Goal: Task Accomplishment & Management: Manage account settings

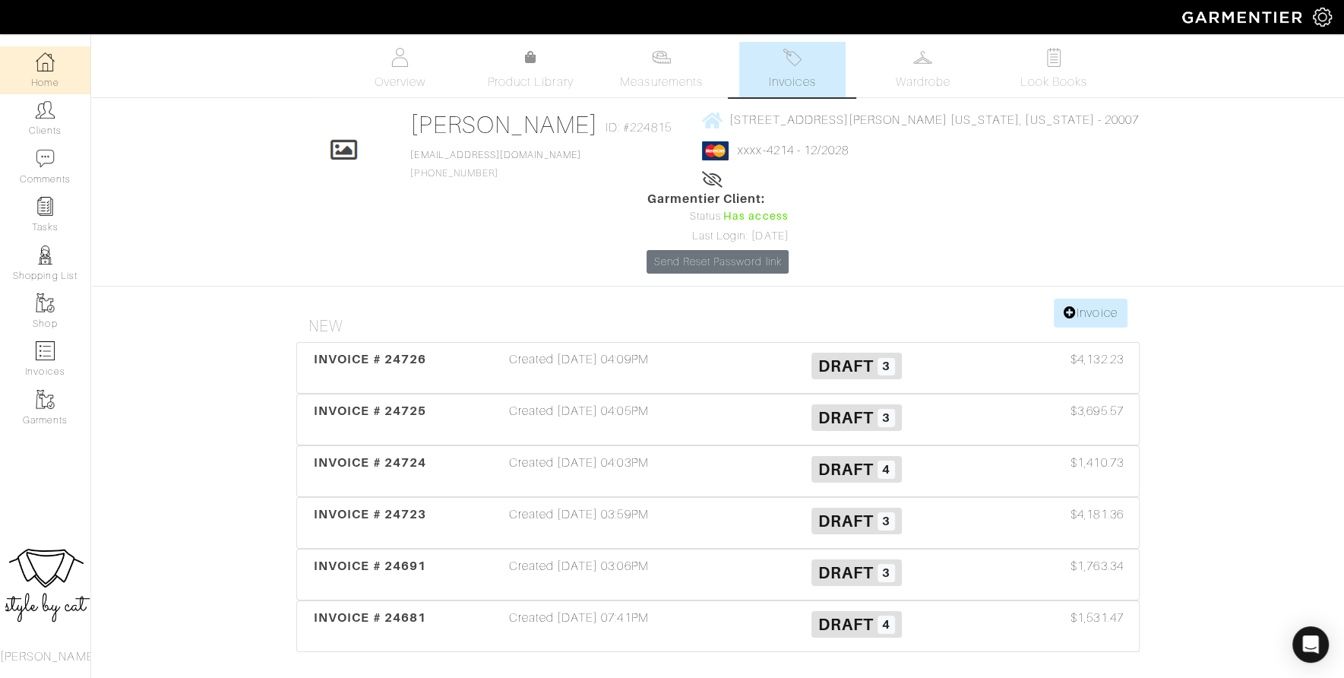
click at [55, 67] on link "Home" at bounding box center [45, 70] width 90 height 48
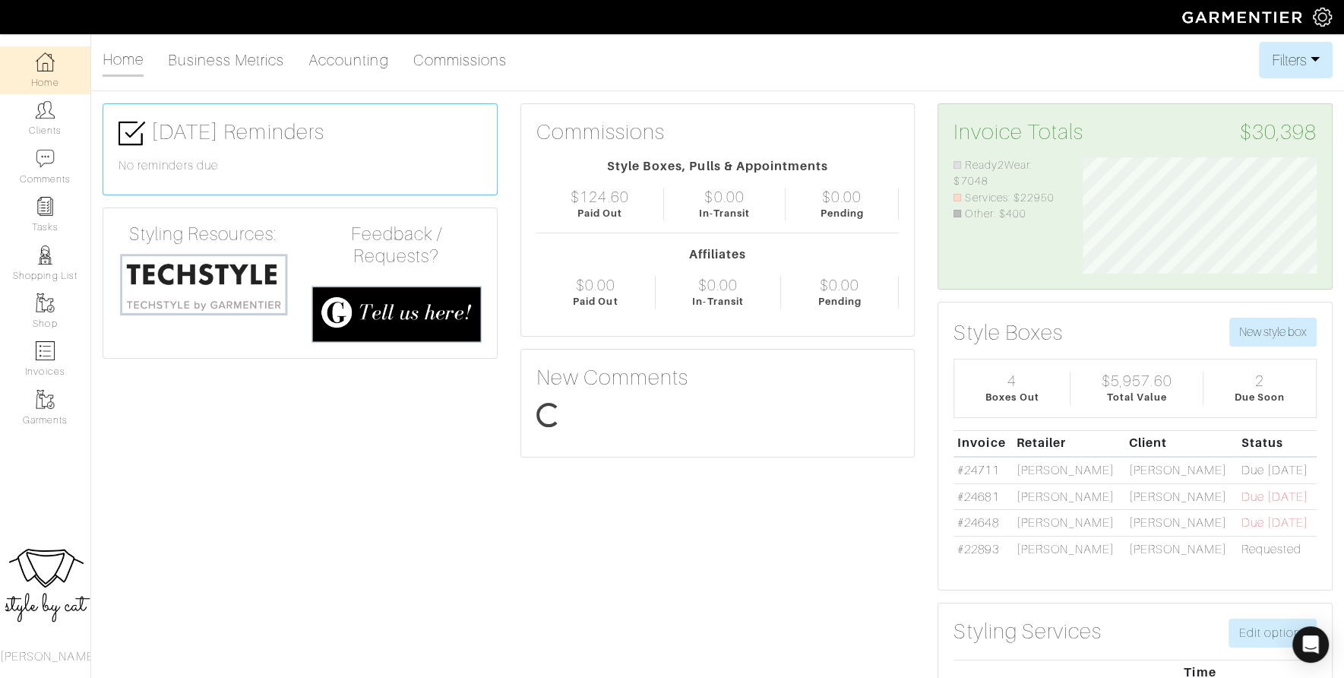
scroll to position [117, 257]
click at [968, 500] on td "#24681" at bounding box center [982, 496] width 59 height 27
click at [991, 495] on link "#24681" at bounding box center [977, 497] width 41 height 14
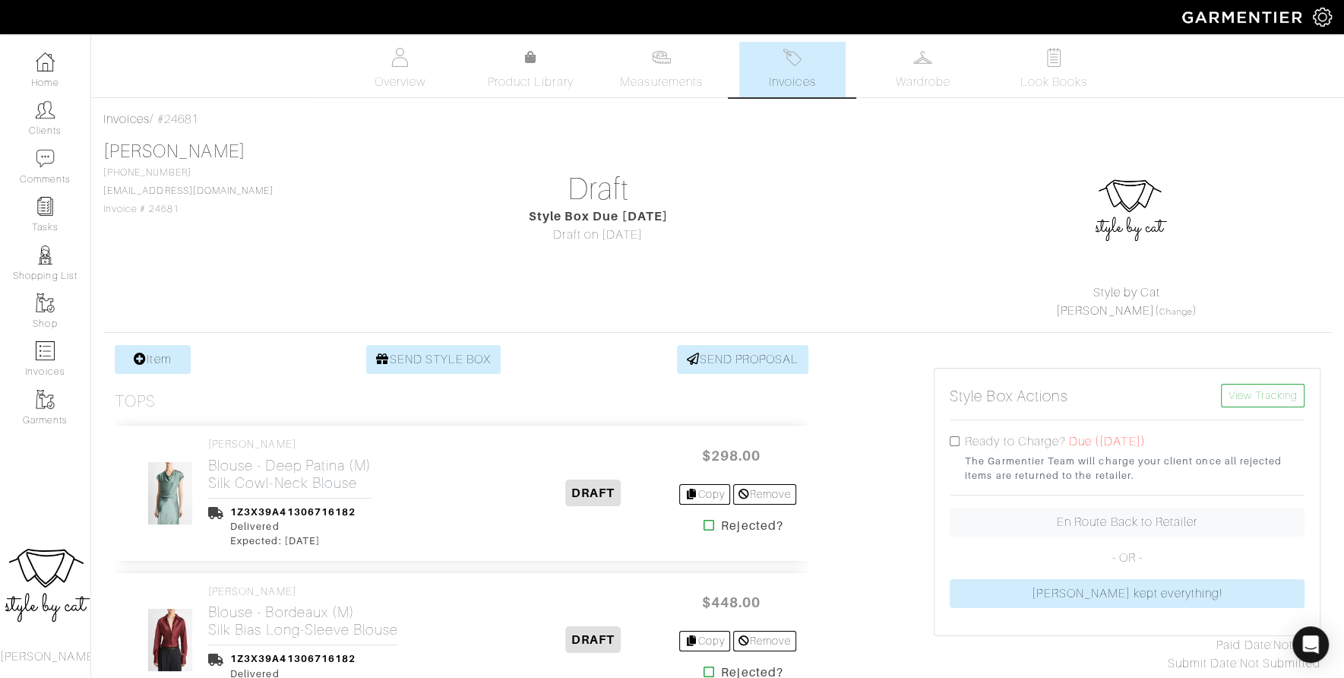
click at [955, 439] on input "checkbox" at bounding box center [955, 441] width 10 height 10
checkbox input "true"
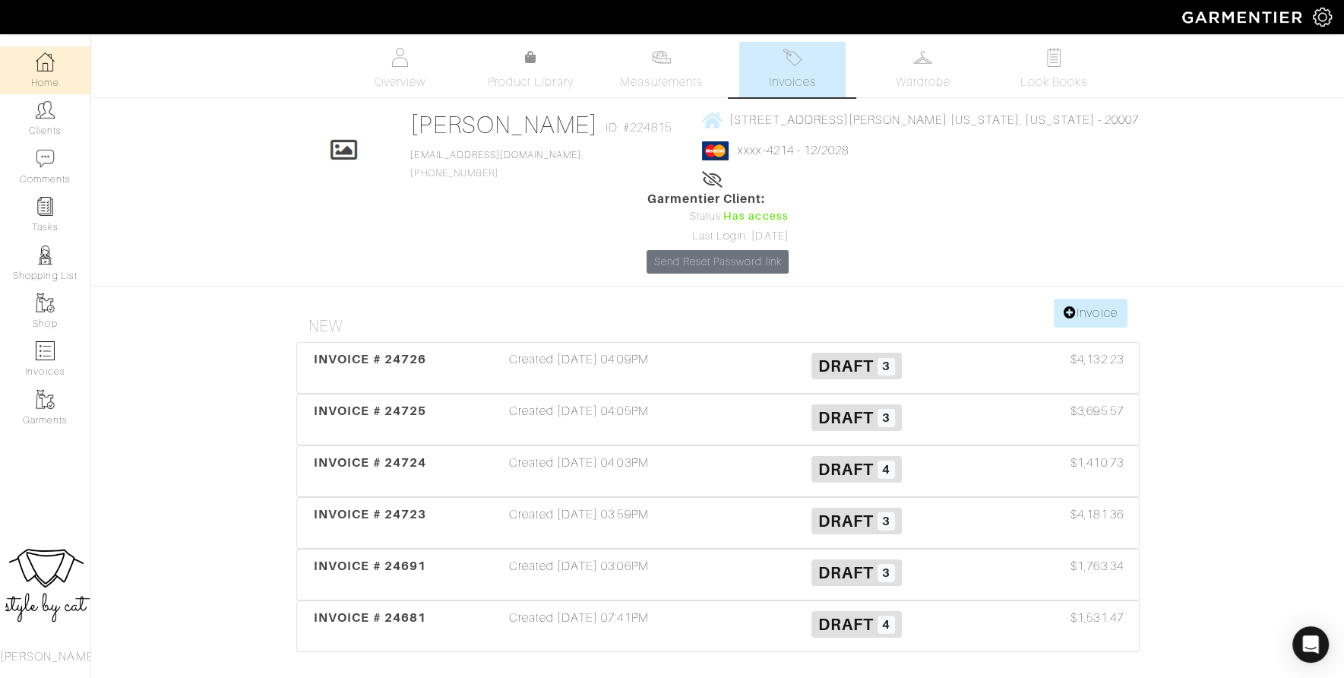
click at [35, 71] on link "Home" at bounding box center [45, 70] width 90 height 48
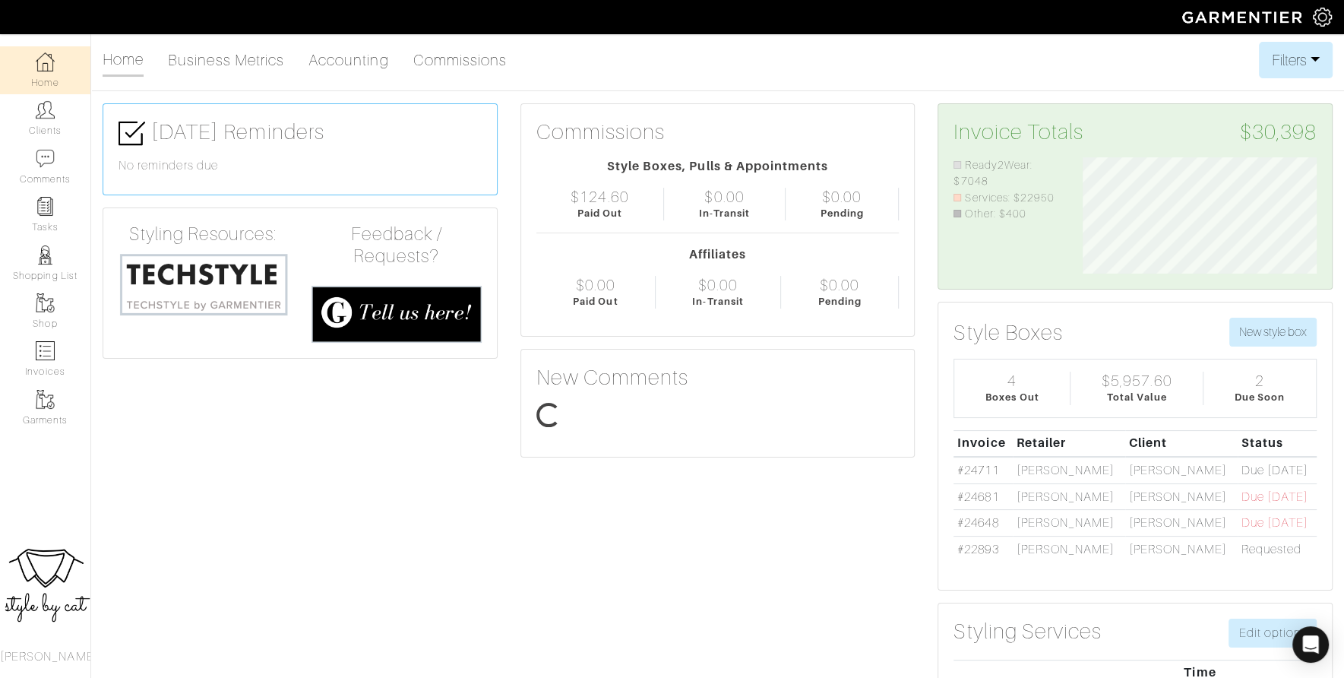
scroll to position [117, 257]
click at [44, 125] on link "Clients" at bounding box center [45, 118] width 90 height 48
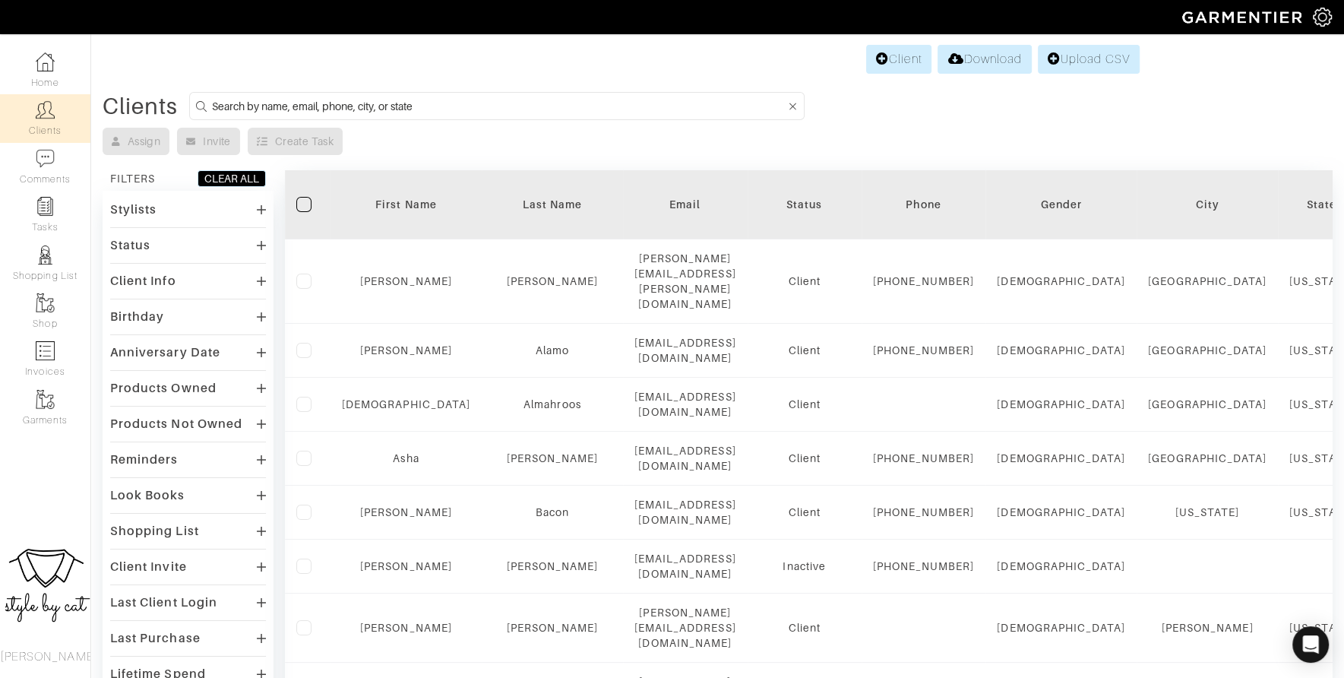
click at [268, 112] on input at bounding box center [499, 105] width 574 height 19
type input "vickets"
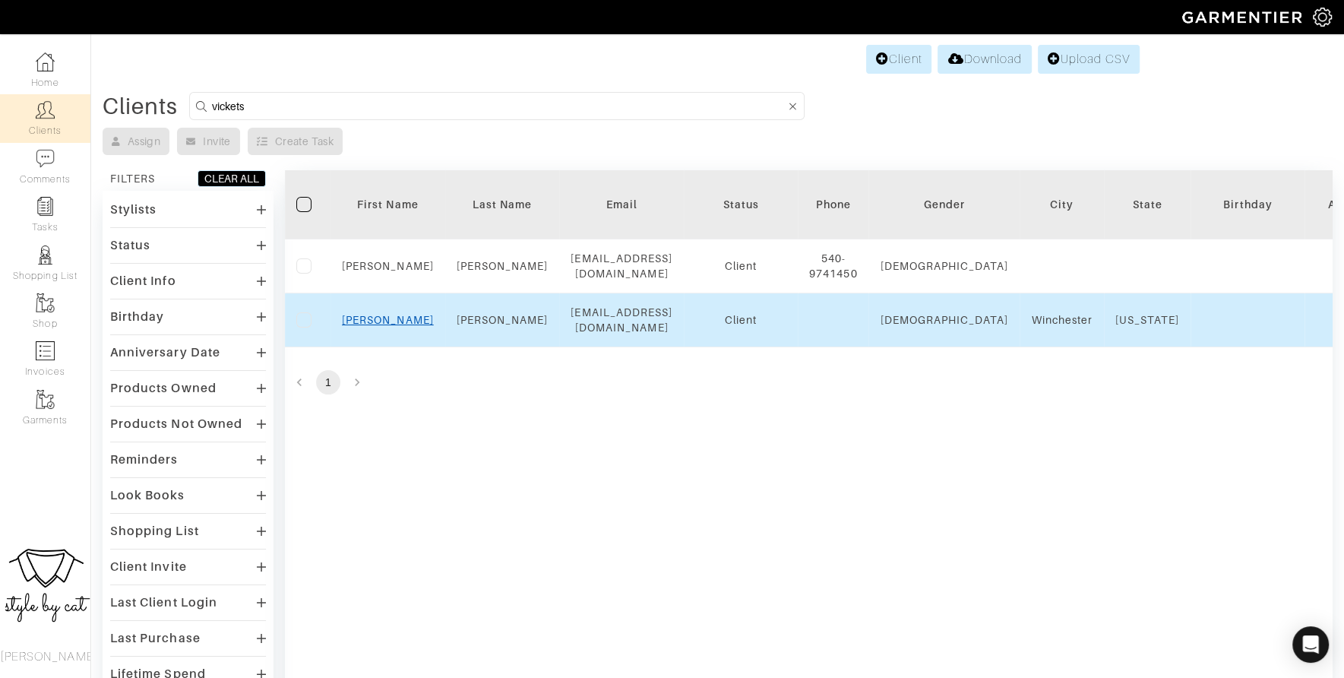
click at [394, 322] on link "Jane" at bounding box center [388, 320] width 92 height 12
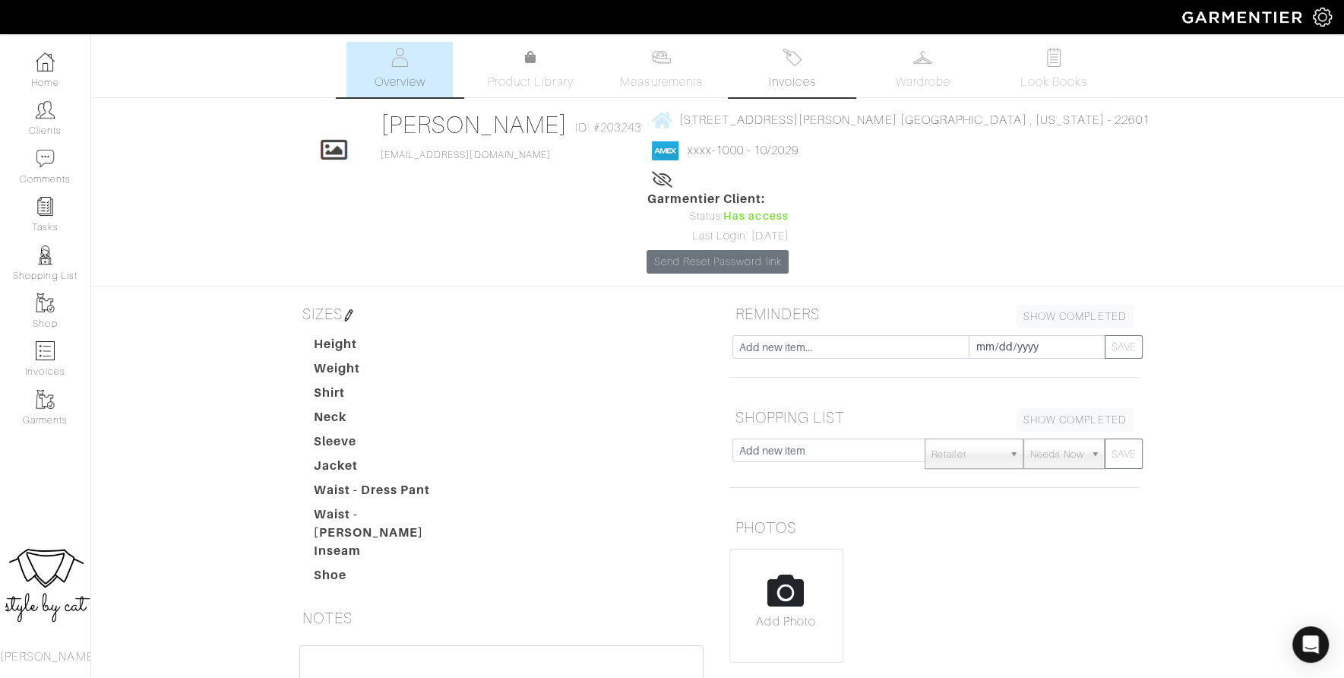
click at [814, 90] on span "Invoices" at bounding box center [792, 82] width 46 height 18
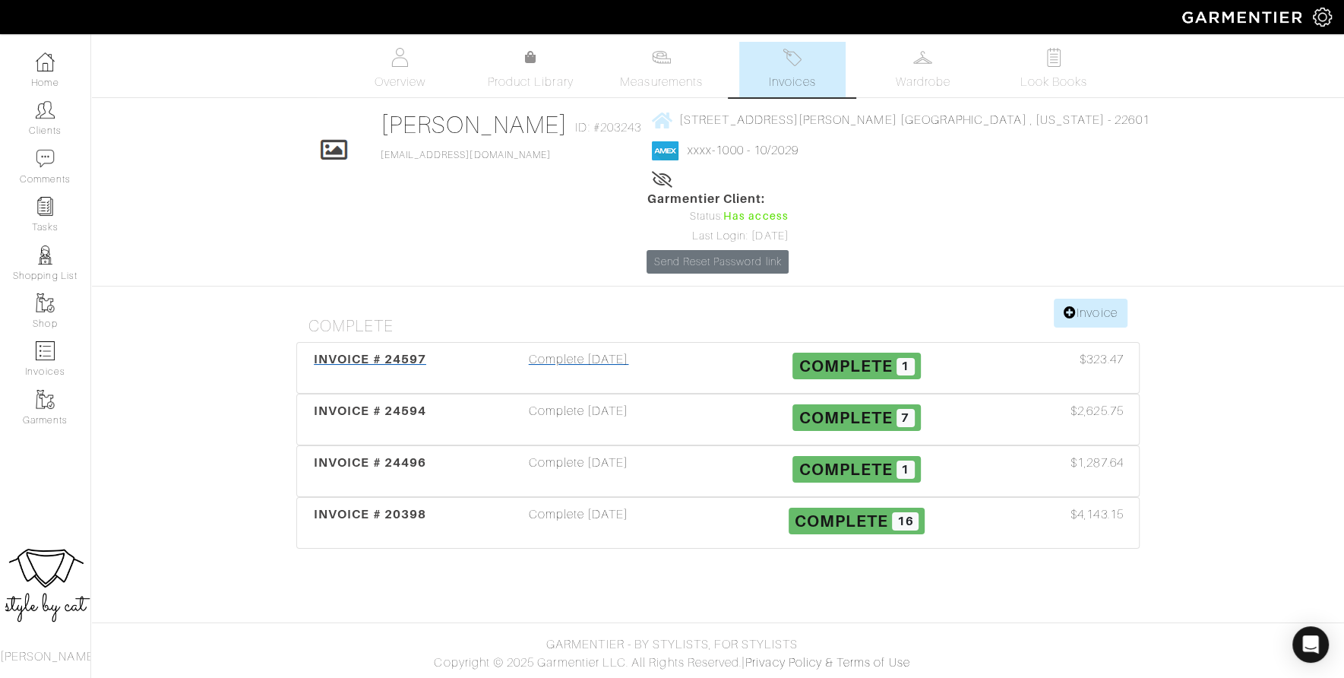
click at [410, 350] on div "INVOICE # 24597" at bounding box center [370, 367] width 139 height 35
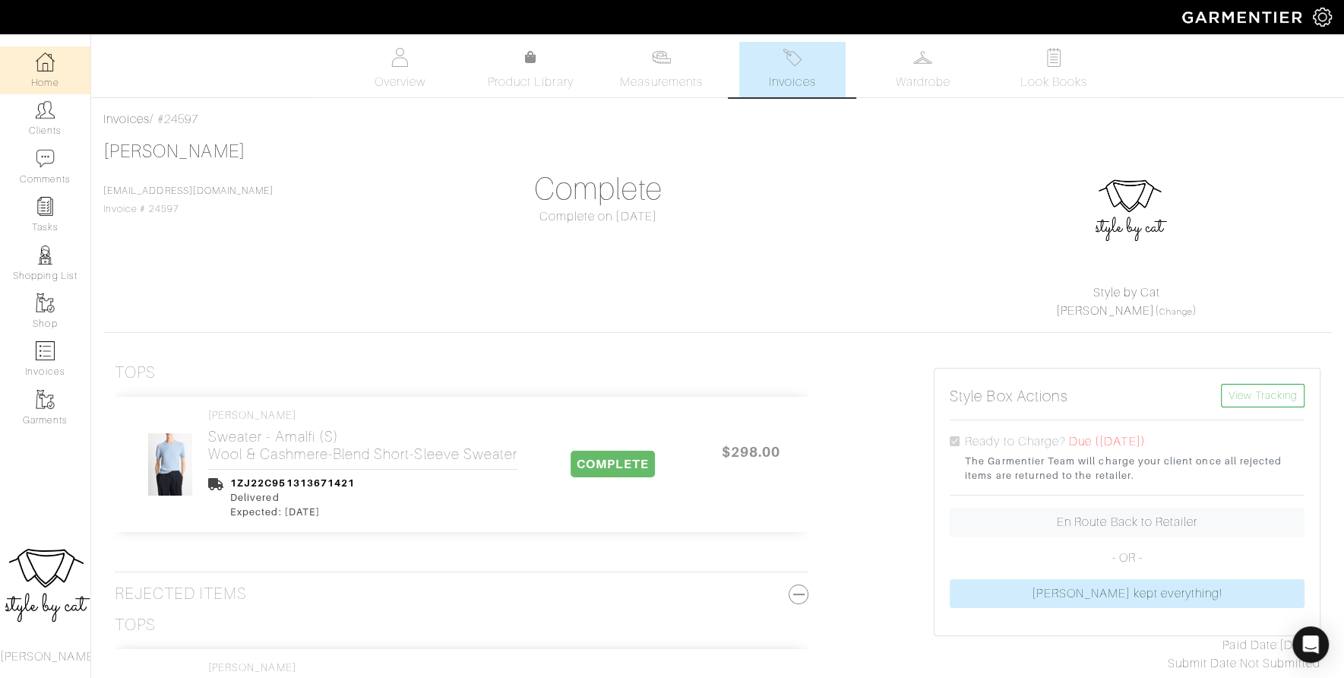
click at [57, 69] on link "Home" at bounding box center [45, 70] width 90 height 48
